Goal: Task Accomplishment & Management: Complete application form

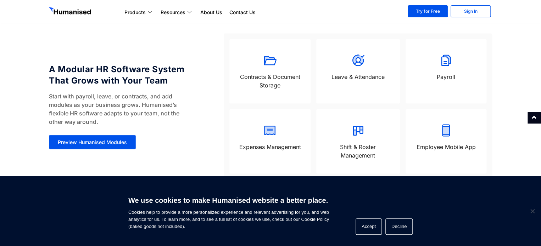
scroll to position [606, 0]
click at [356, 225] on button "Accept" at bounding box center [369, 227] width 26 height 16
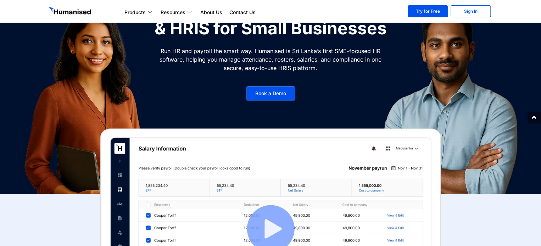
scroll to position [71, 0]
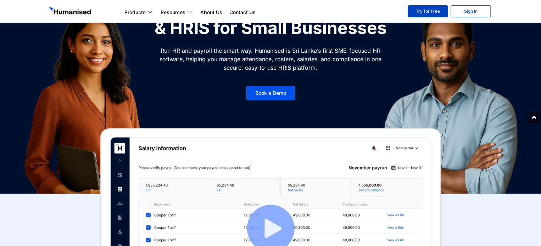
click at [429, 11] on link "Try for Free" at bounding box center [428, 11] width 40 height 12
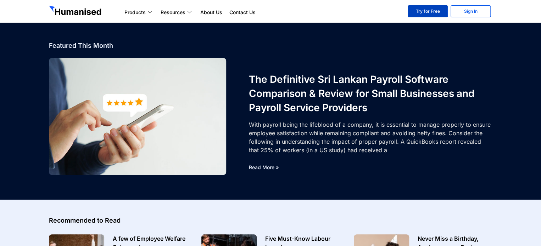
click at [420, 13] on link "Try for Free" at bounding box center [428, 11] width 40 height 12
